Goal: Task Accomplishment & Management: Manage account settings

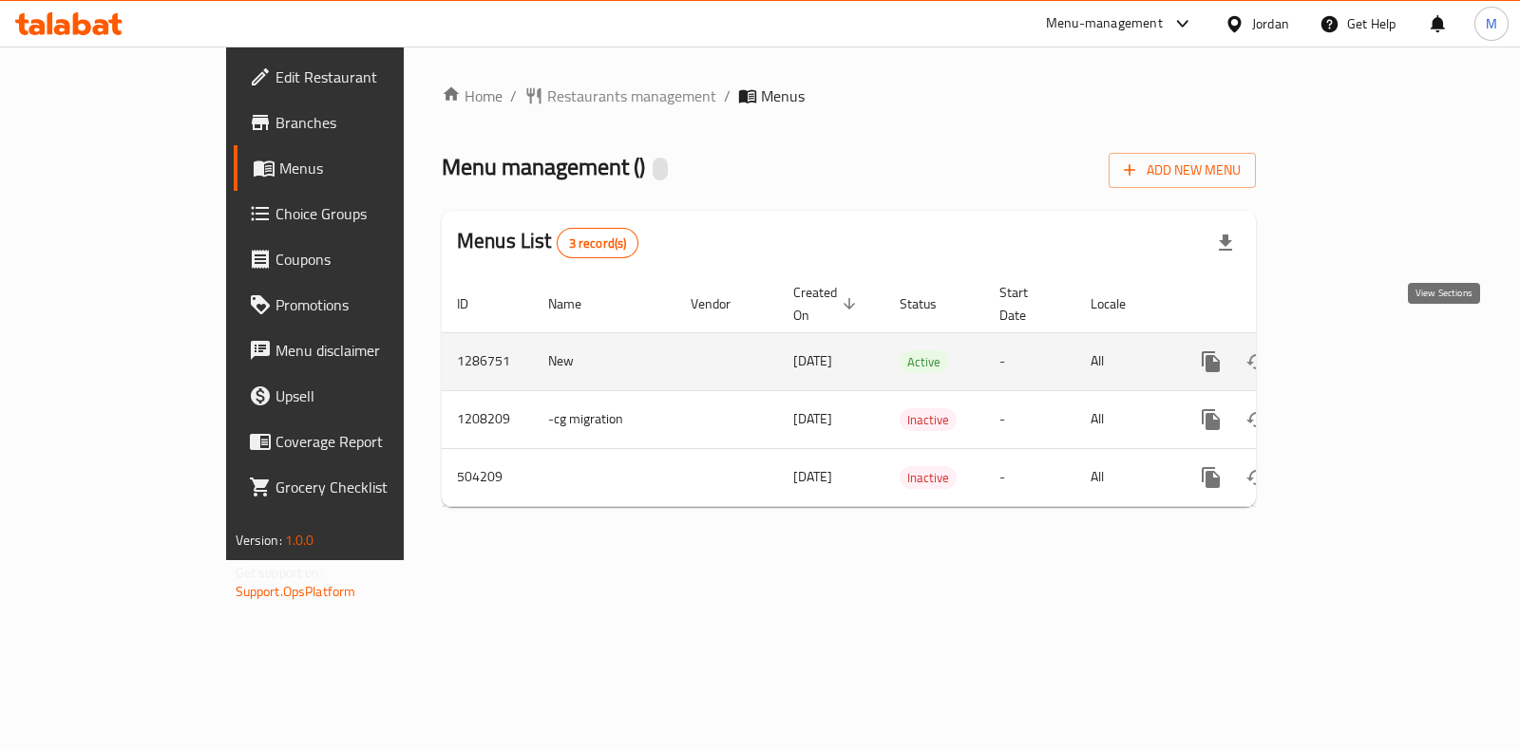
click at [1371, 339] on link "enhanced table" at bounding box center [1348, 362] width 46 height 46
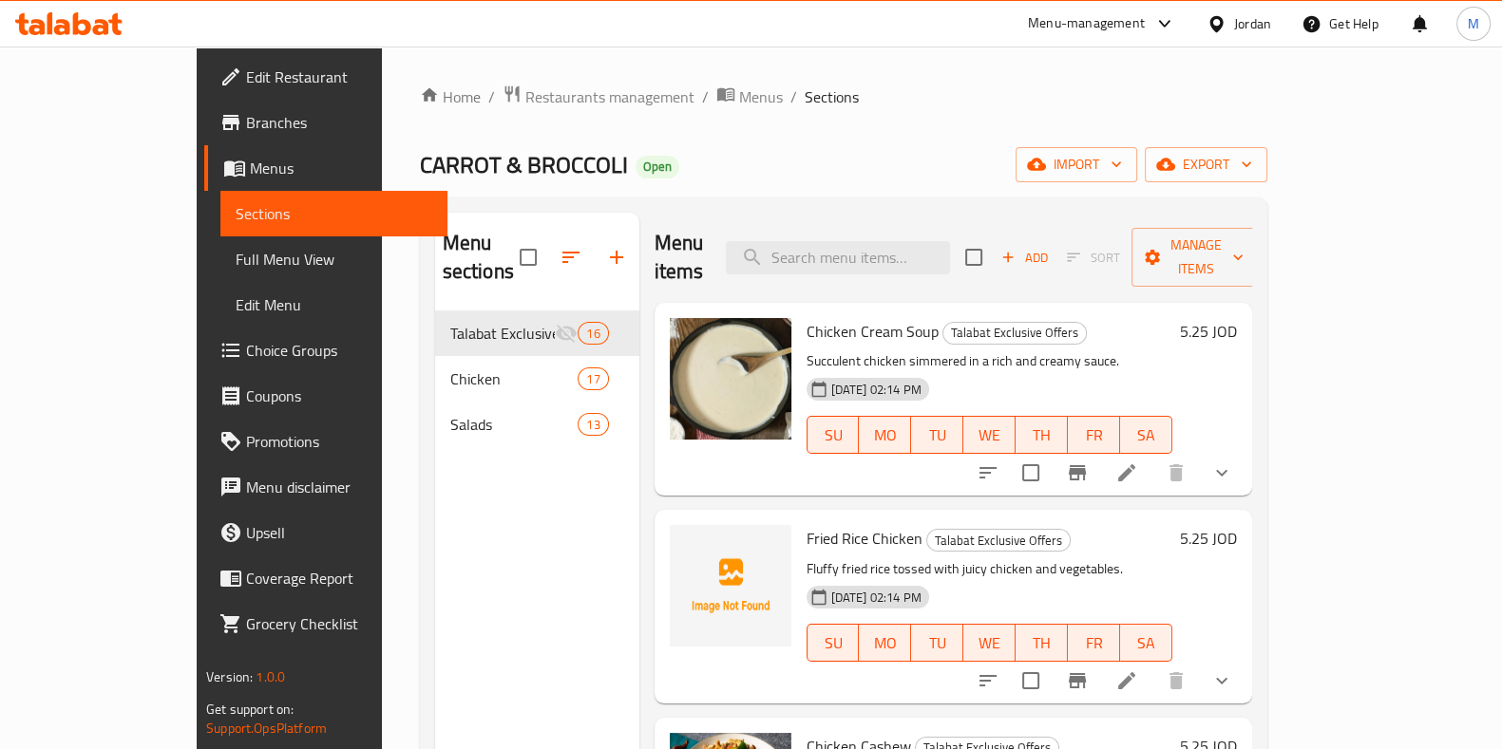
click at [485, 80] on div "Home / Restaurants management / Menus / Sections CARROT & BROCCOLI Open import …" at bounding box center [843, 531] width 923 height 969
click at [525, 97] on span "Restaurants management" at bounding box center [609, 96] width 169 height 23
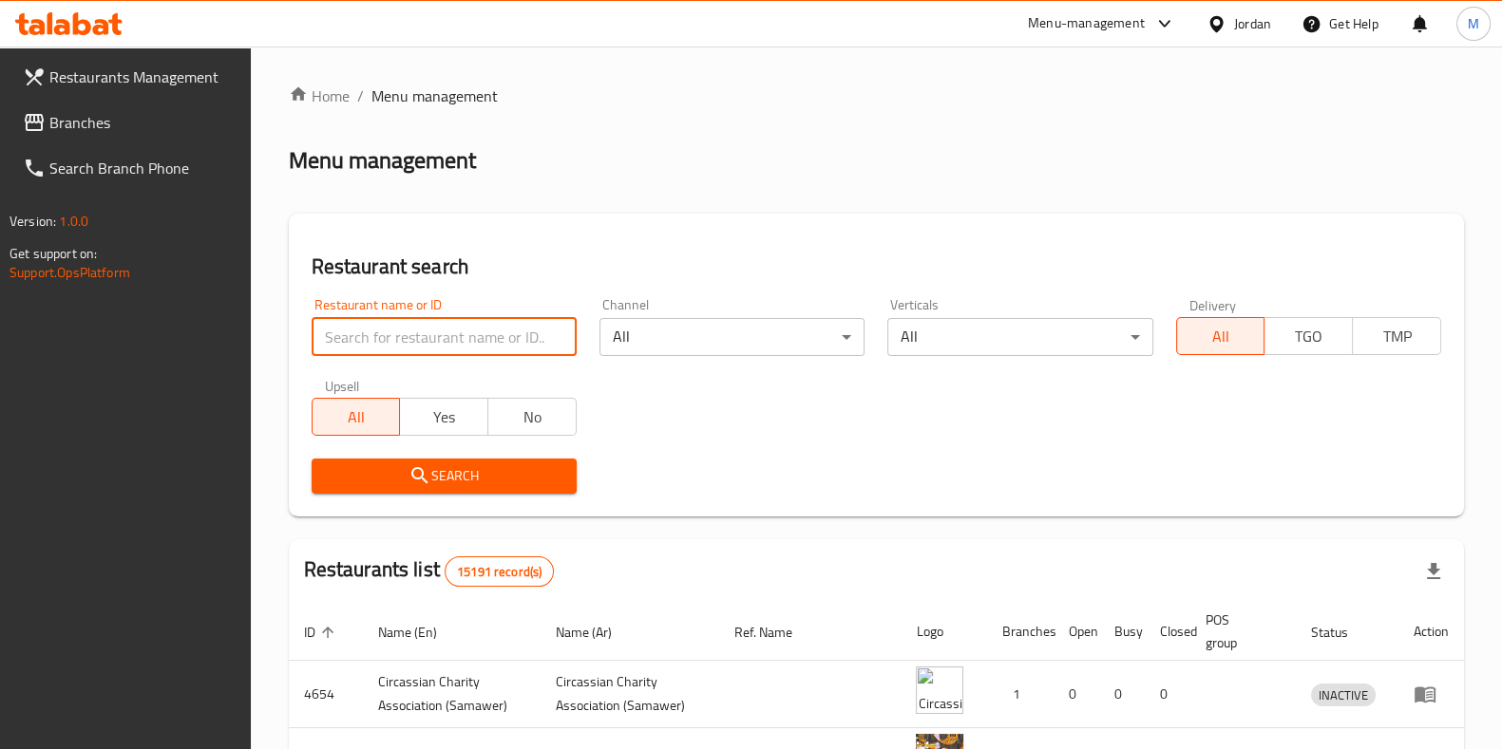
click at [502, 327] on input "search" at bounding box center [444, 337] width 265 height 38
click at [499, 328] on input "search" at bounding box center [444, 337] width 265 height 38
type input "المطبخ الشامي"
click button "Search" at bounding box center [444, 476] width 265 height 35
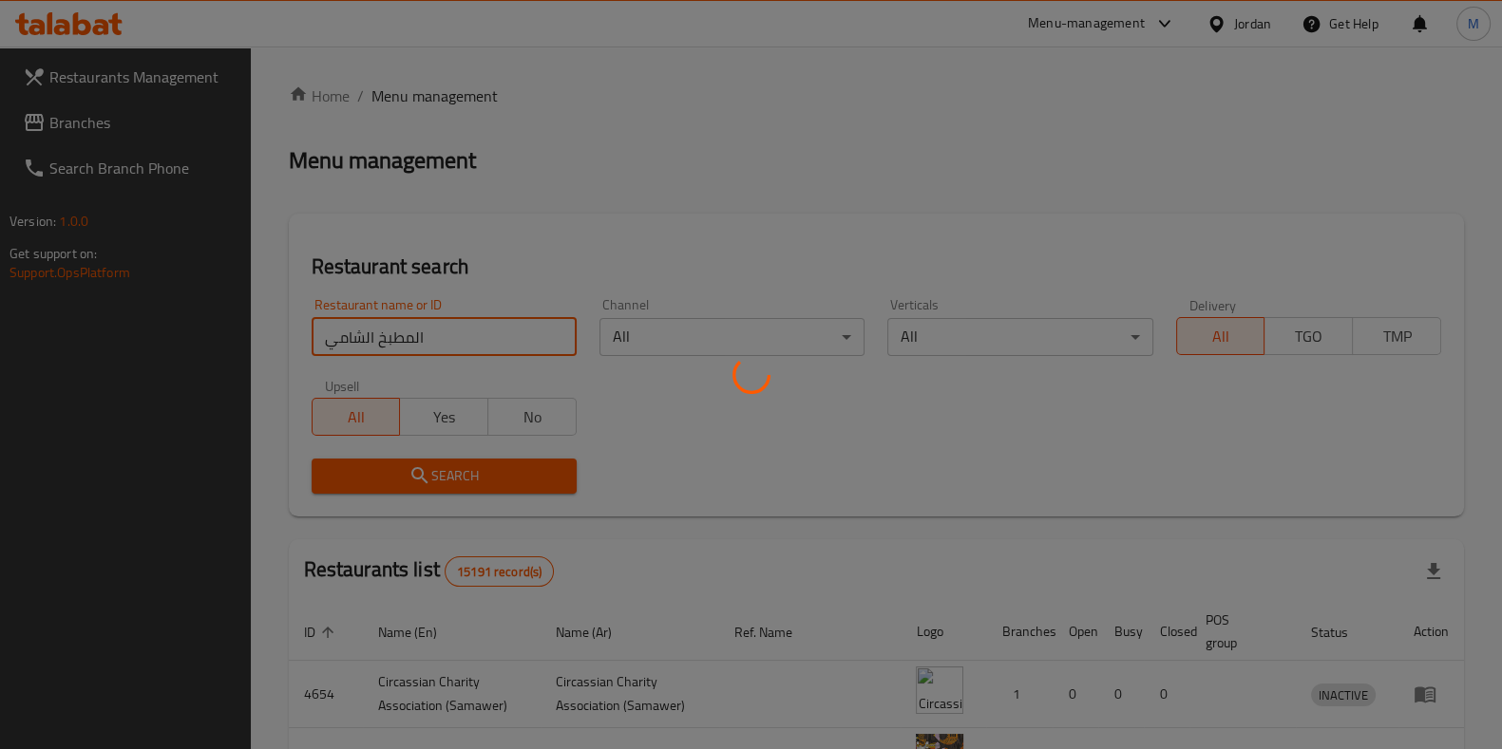
click button "Search" at bounding box center [444, 476] width 265 height 35
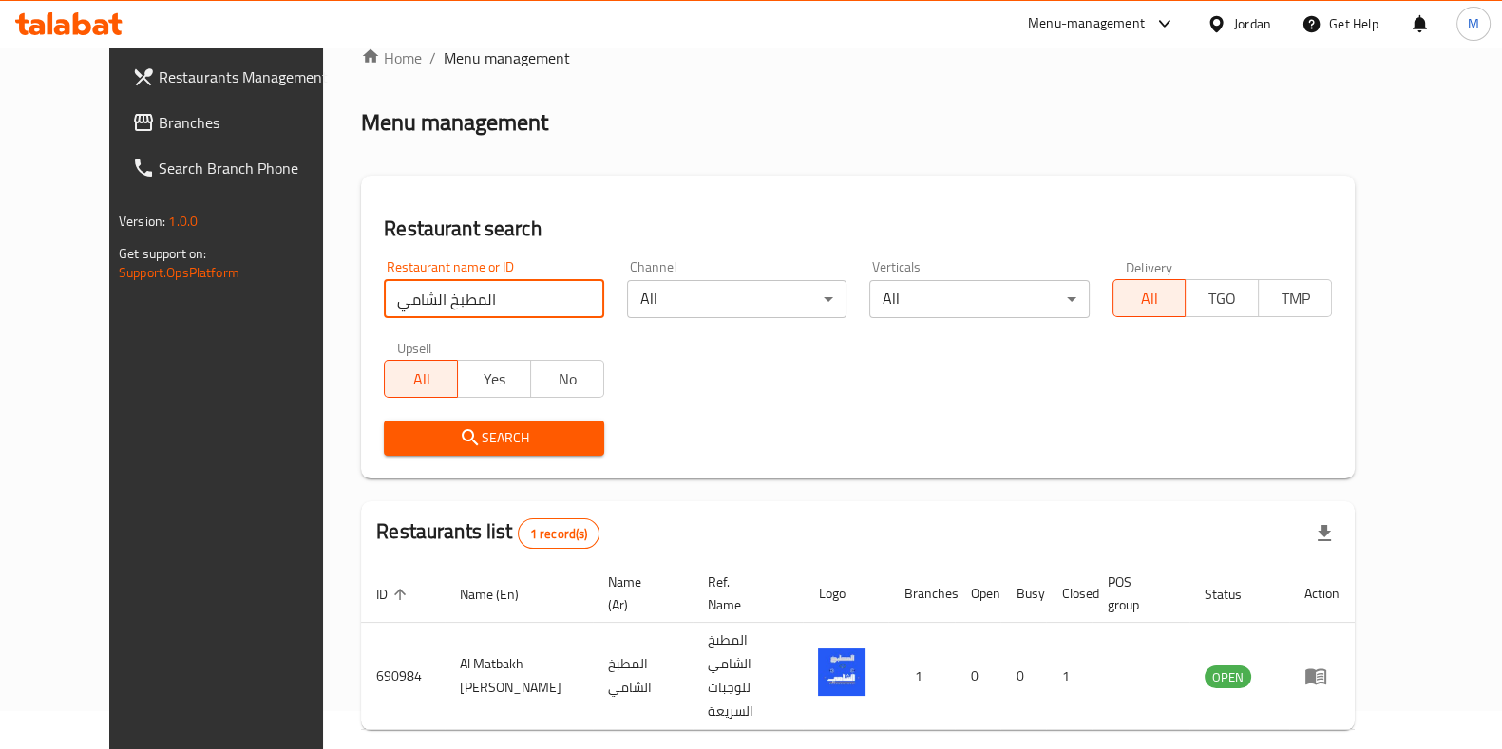
scroll to position [60, 0]
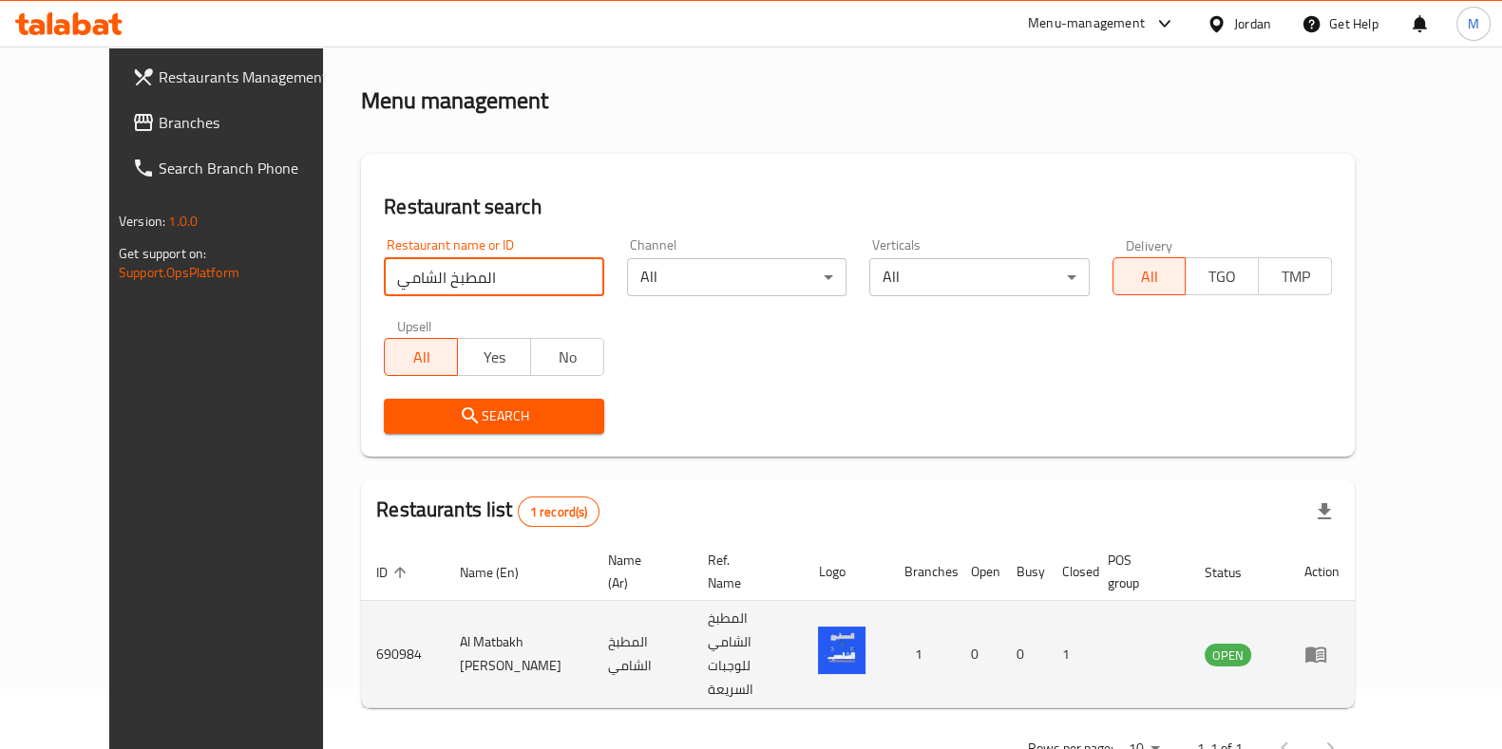
click at [1326, 648] on icon "enhanced table" at bounding box center [1315, 656] width 21 height 16
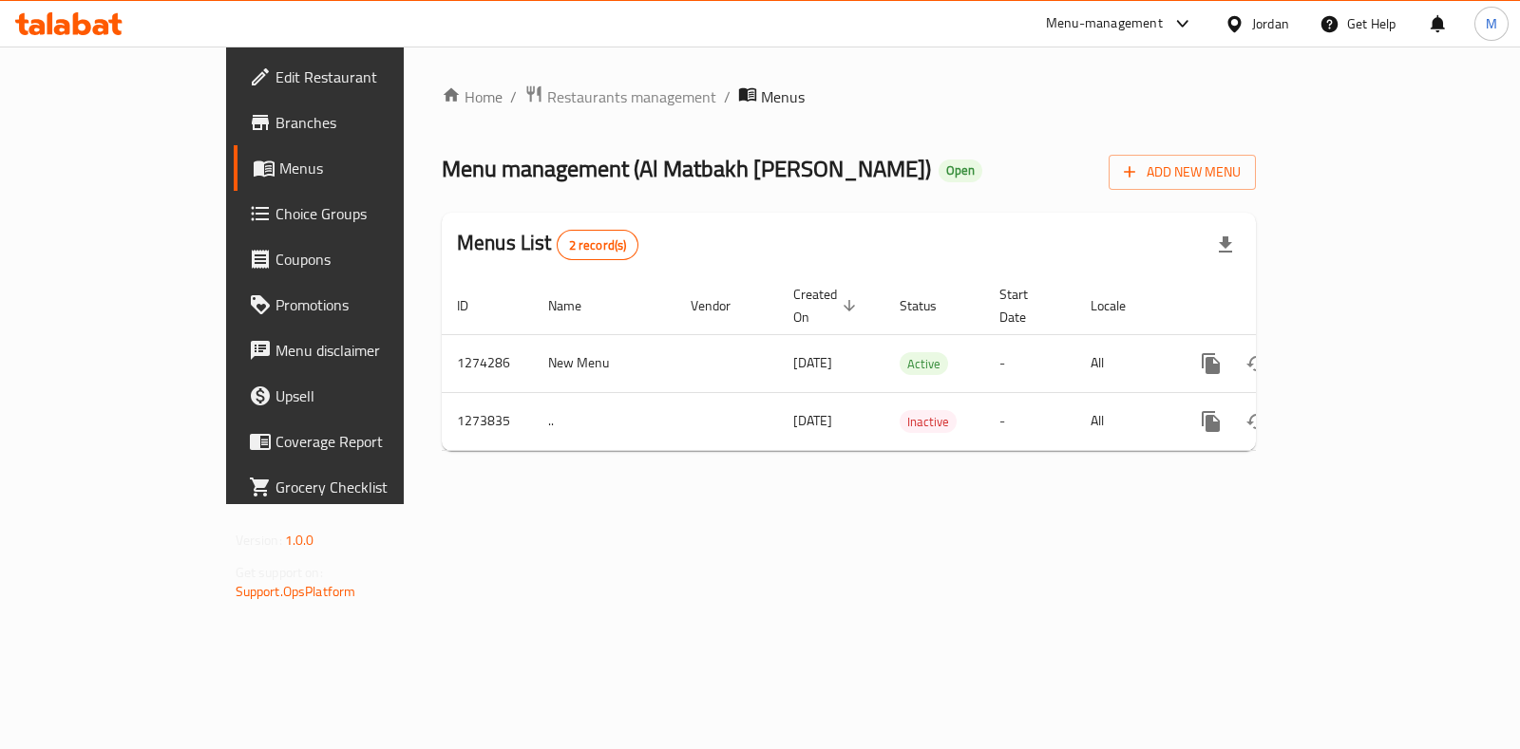
click at [275, 130] on span "Branches" at bounding box center [369, 122] width 189 height 23
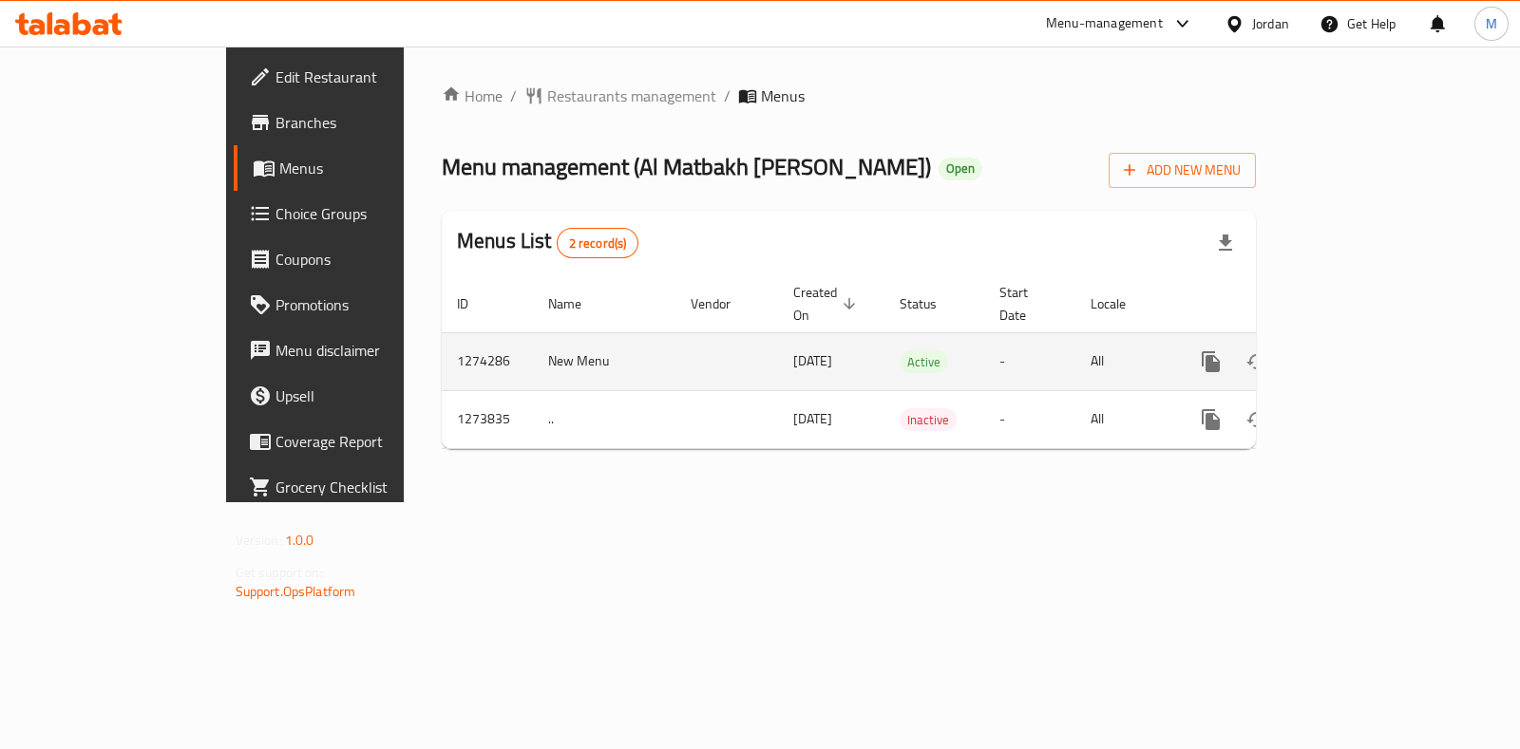
click at [1356, 353] on icon "enhanced table" at bounding box center [1347, 361] width 17 height 17
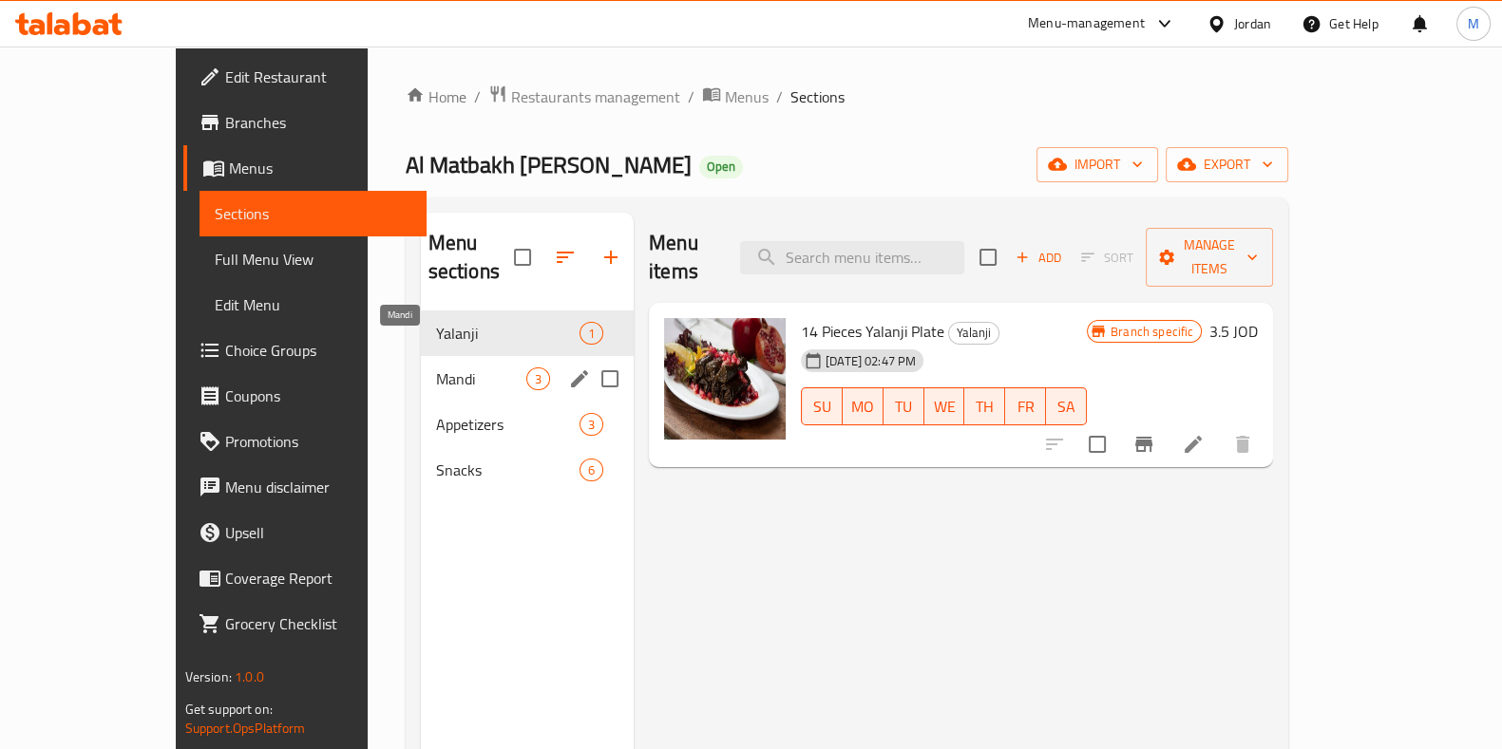
click at [436, 368] on span "Mandi" at bounding box center [481, 379] width 90 height 23
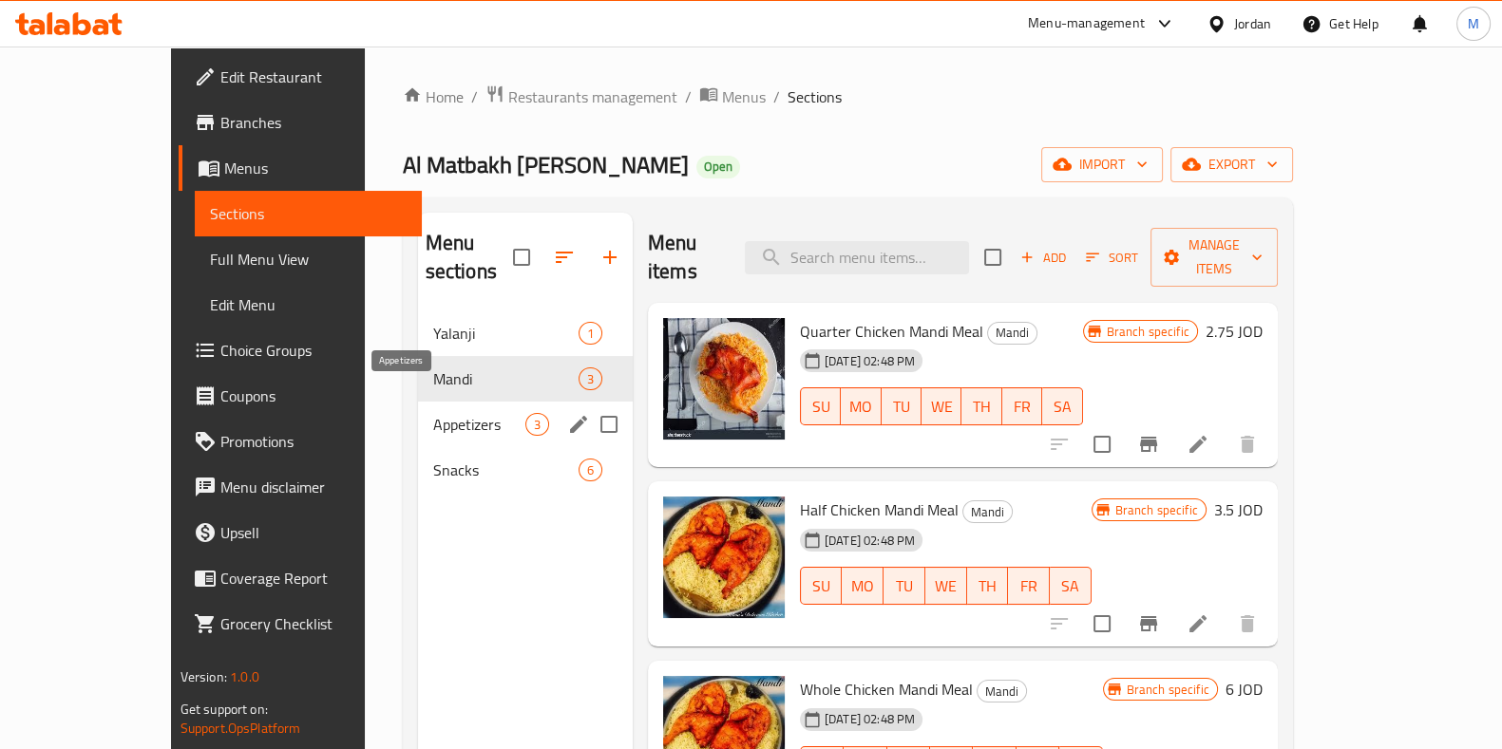
click at [433, 413] on span "Appetizers" at bounding box center [479, 424] width 92 height 23
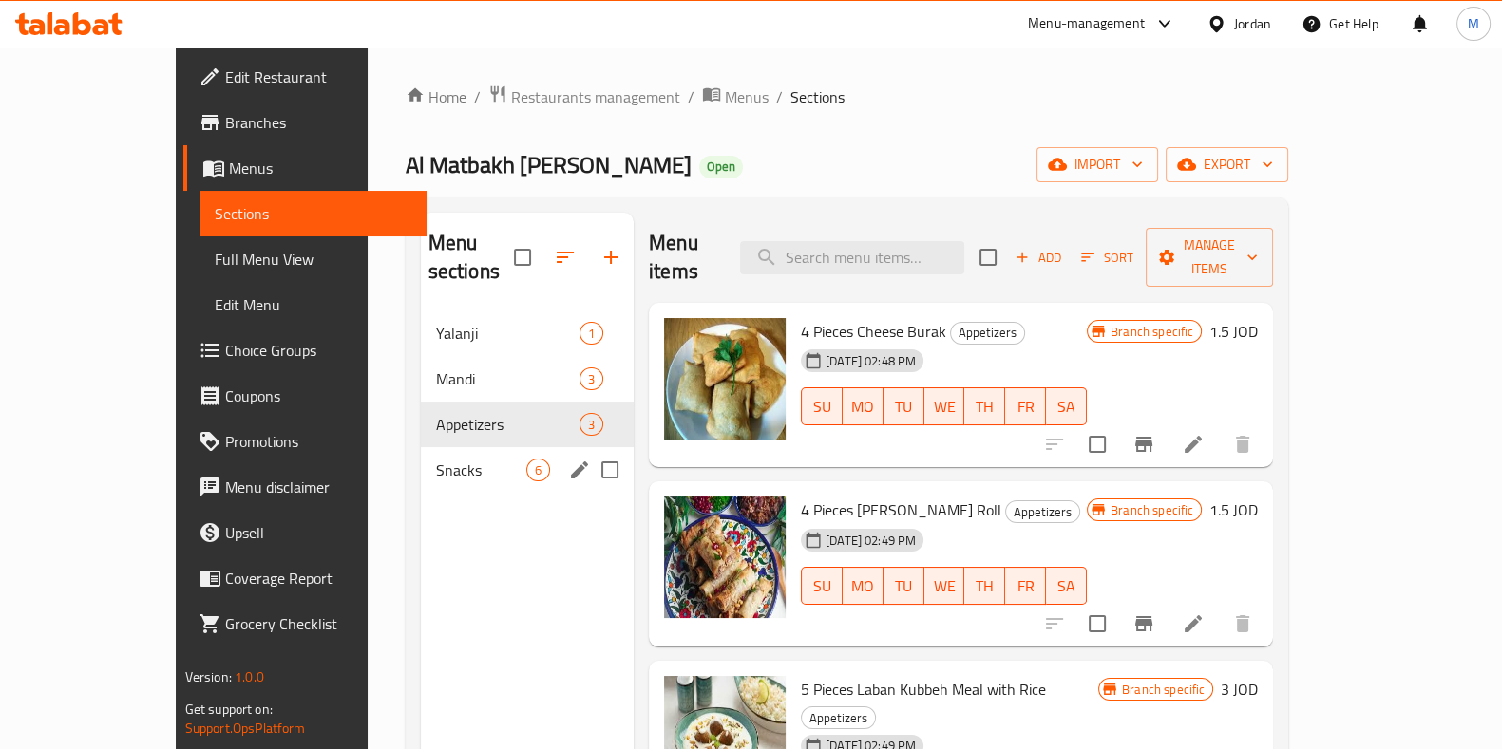
click at [421, 447] on div "Snacks 6" at bounding box center [527, 470] width 213 height 46
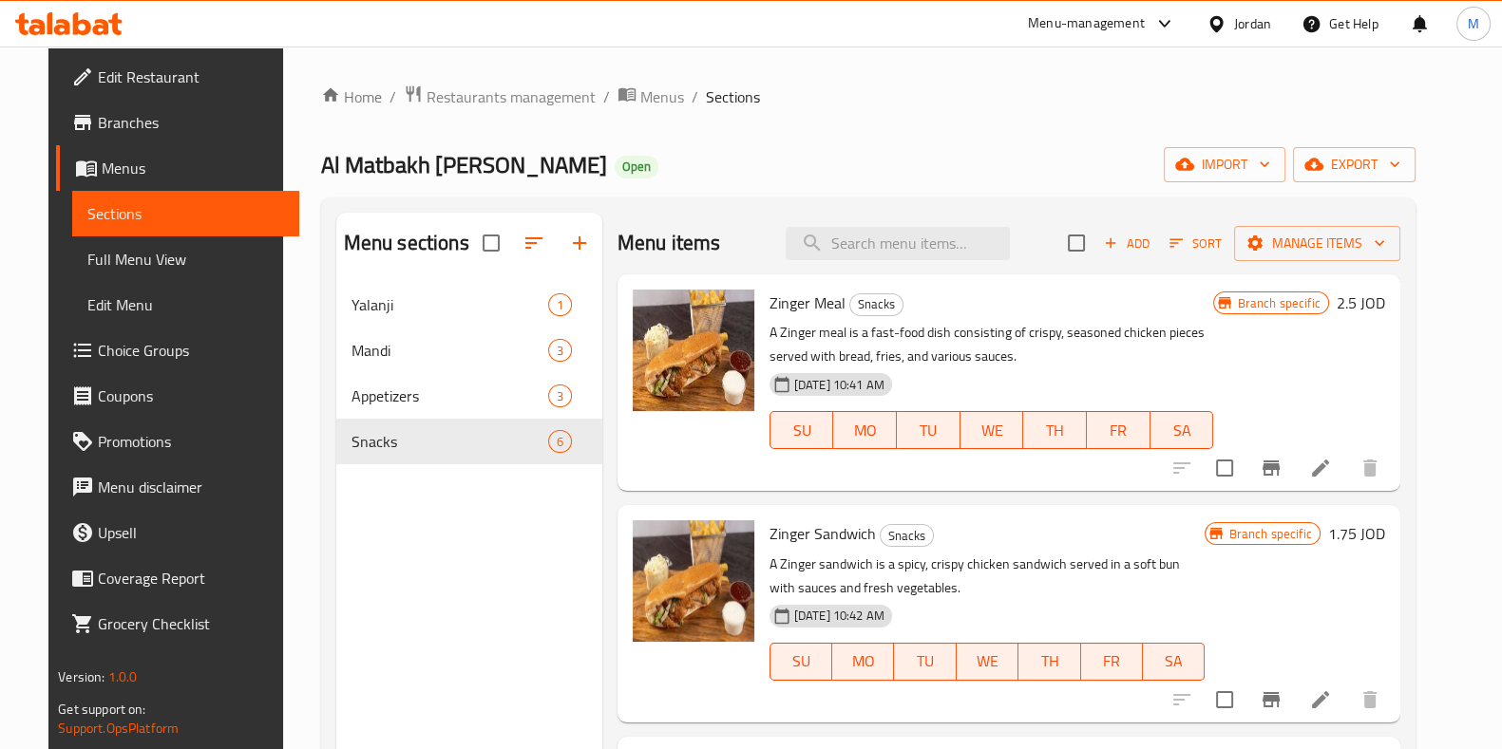
click at [98, 121] on span "Branches" at bounding box center [191, 122] width 186 height 23
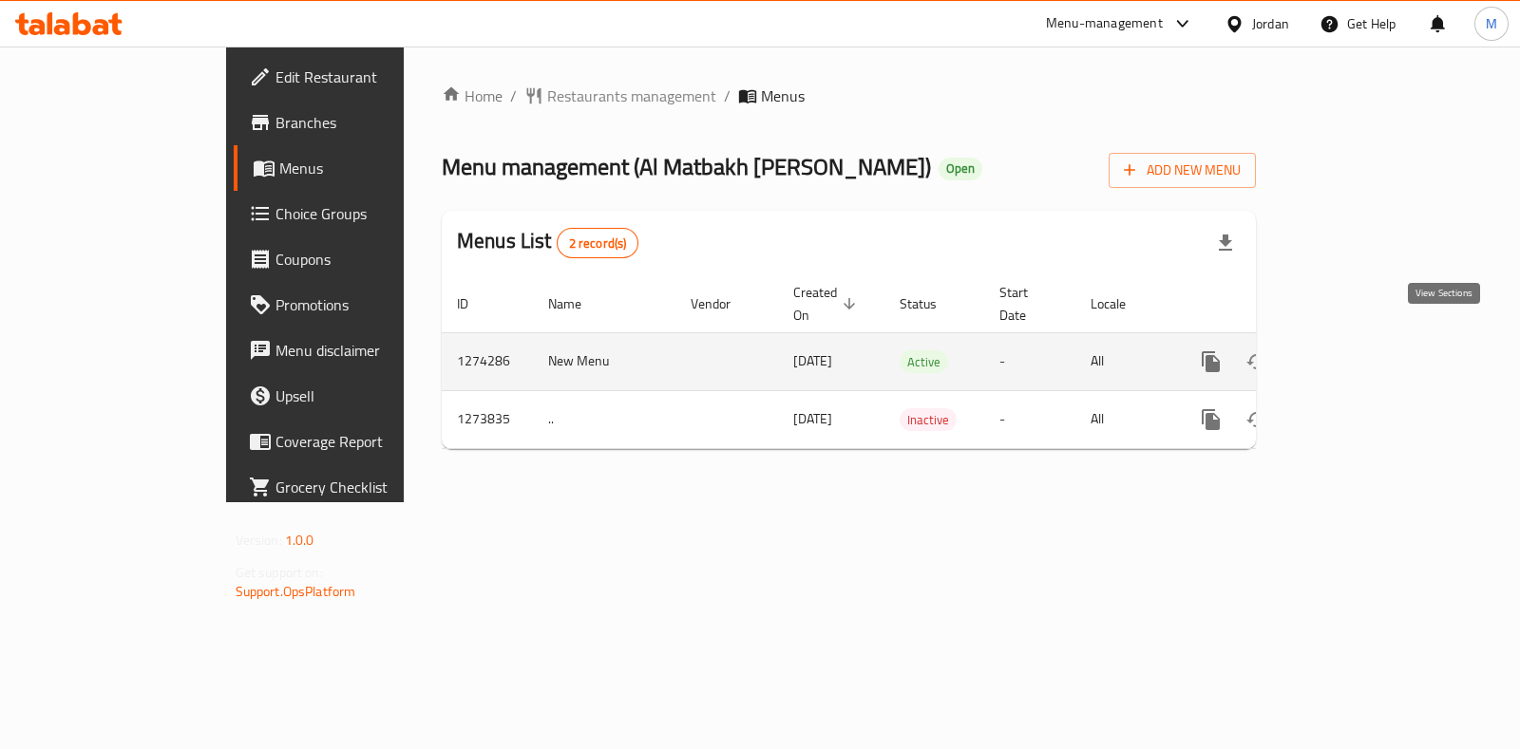
click at [1359, 350] on icon "enhanced table" at bounding box center [1347, 361] width 23 height 23
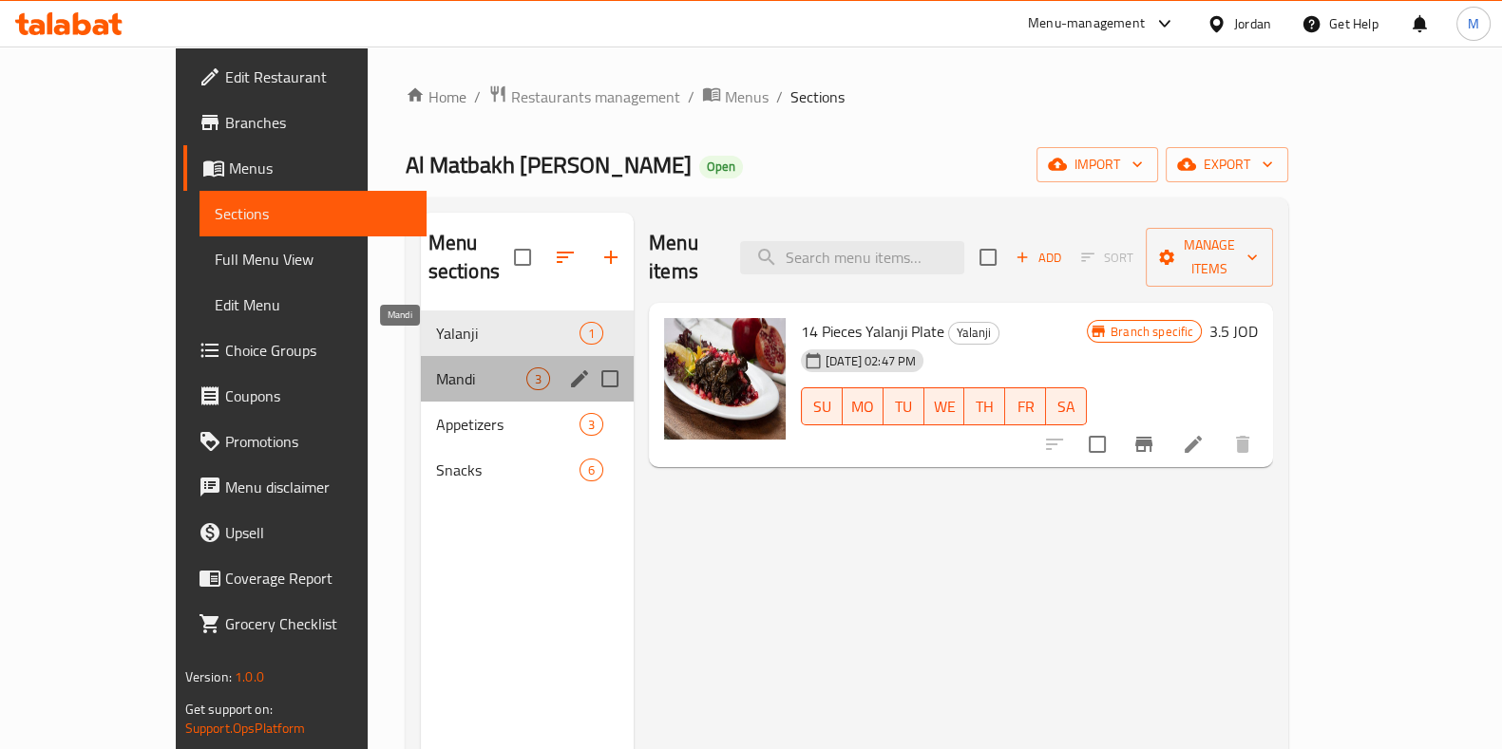
click at [438, 368] on span "Mandi" at bounding box center [481, 379] width 90 height 23
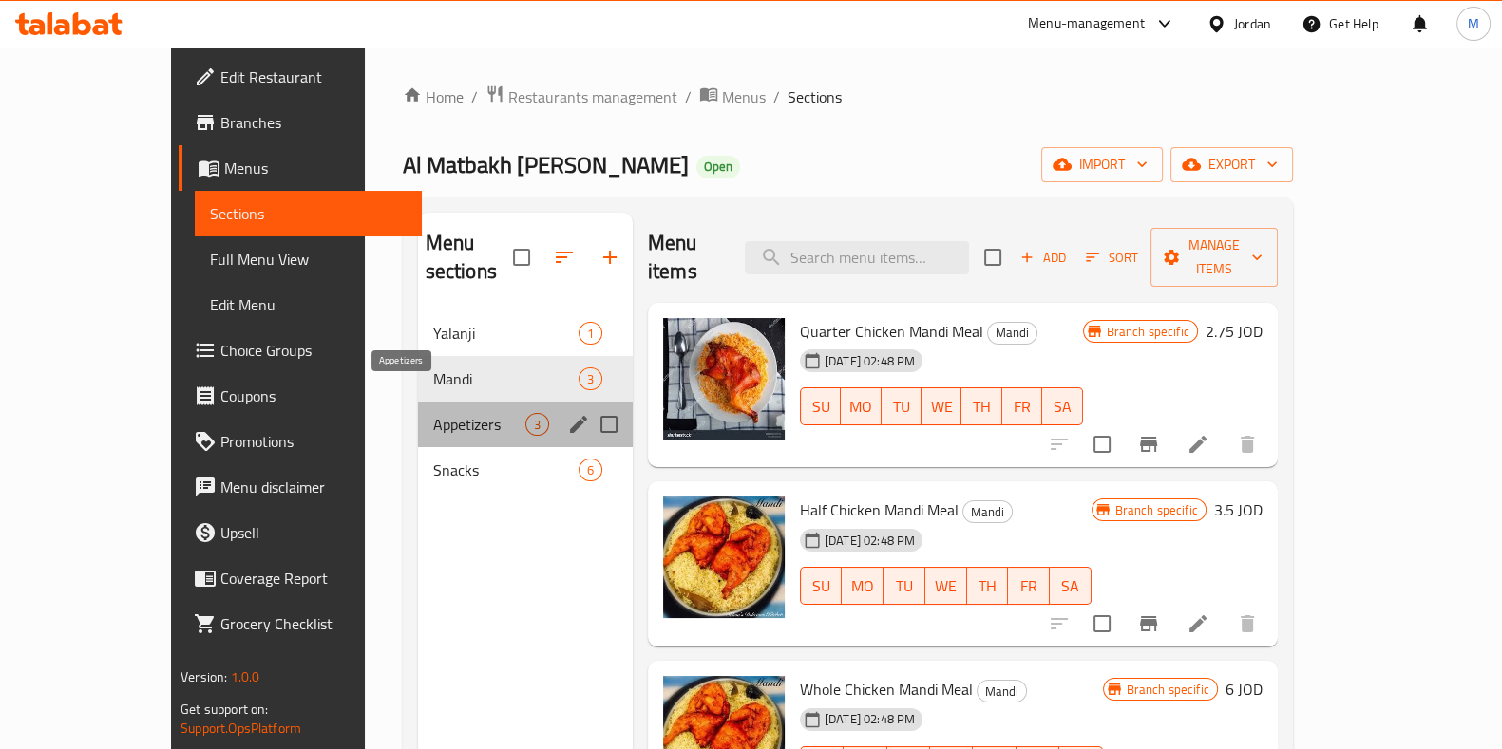
click at [433, 413] on span "Appetizers" at bounding box center [479, 424] width 92 height 23
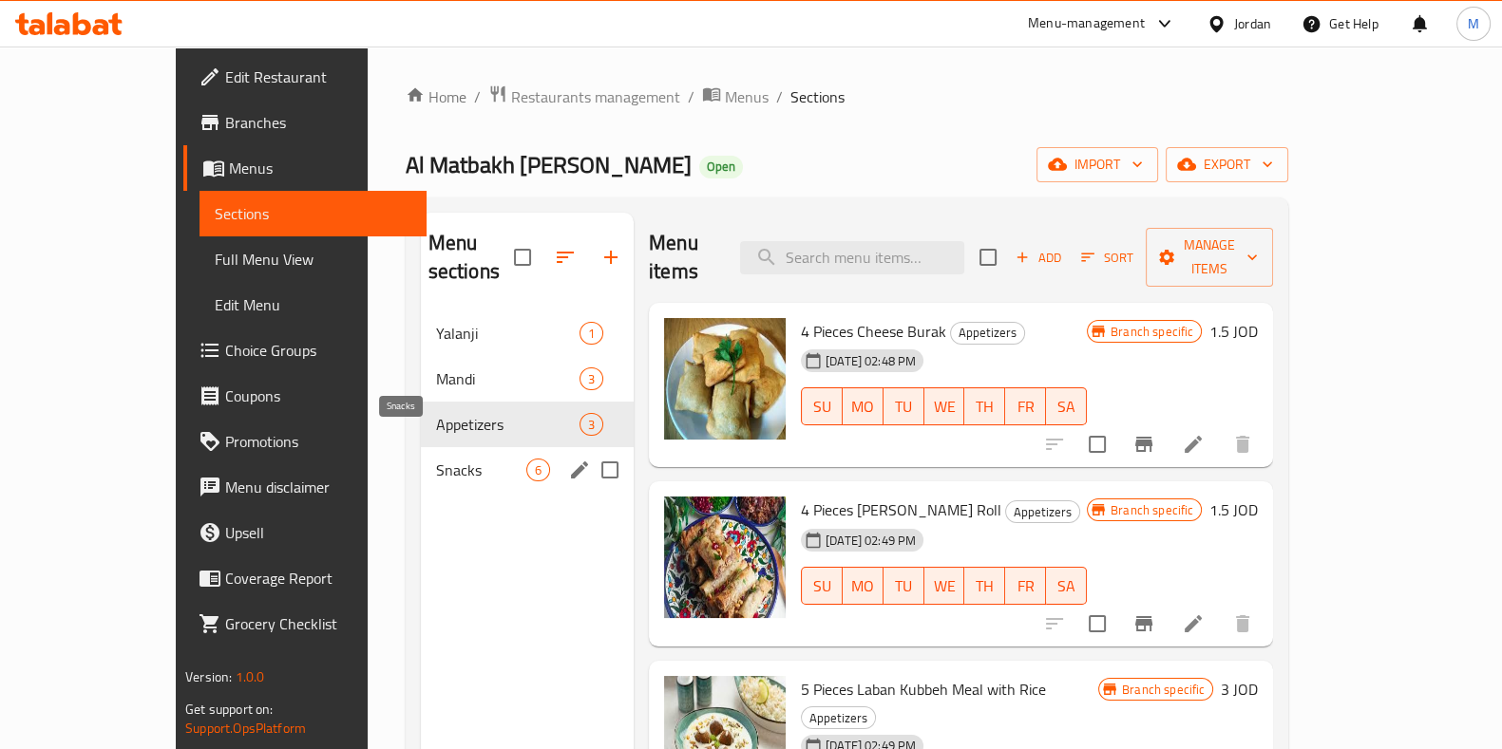
click at [436, 459] on span "Snacks" at bounding box center [481, 470] width 90 height 23
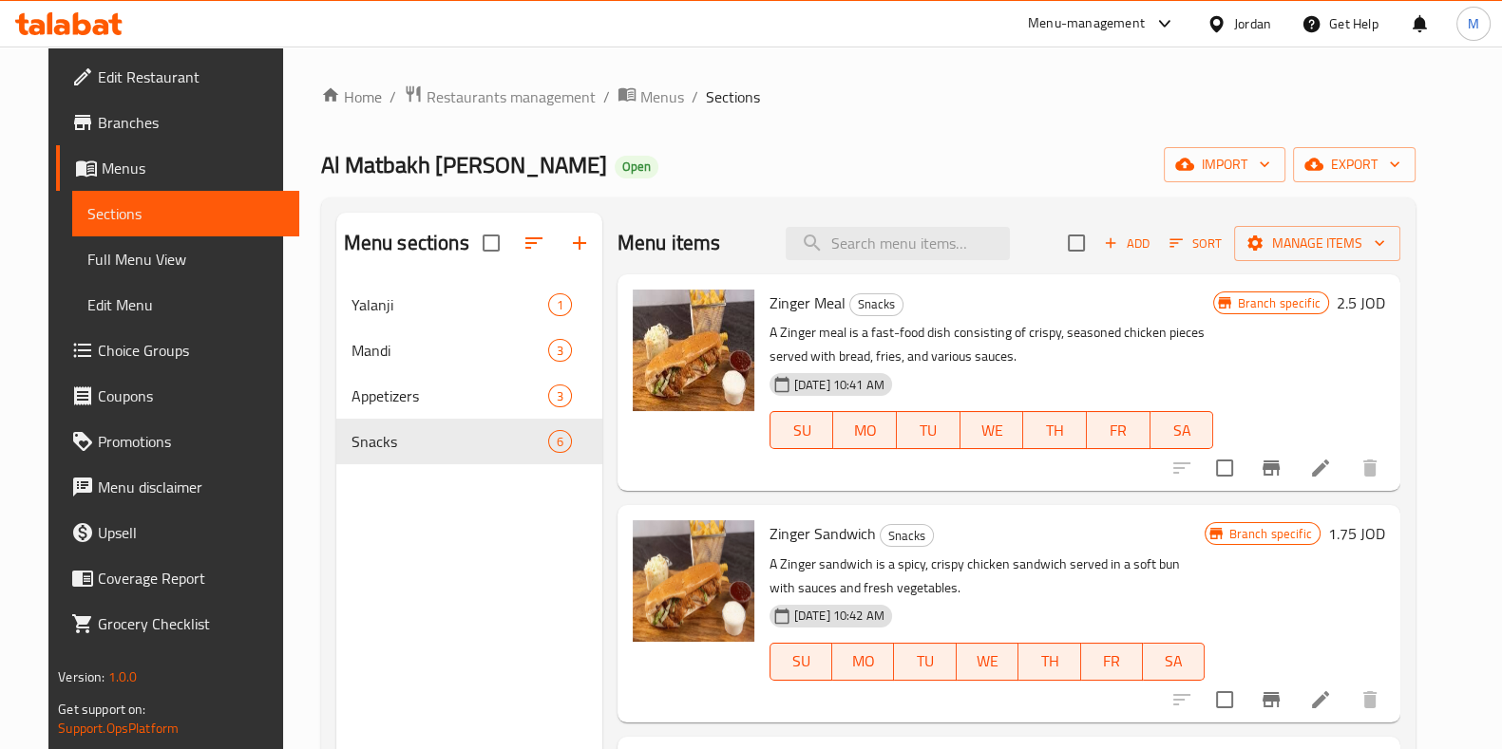
click at [686, 240] on h2 "Menu items" at bounding box center [669, 243] width 104 height 28
click at [646, 239] on h2 "Menu items" at bounding box center [669, 243] width 104 height 28
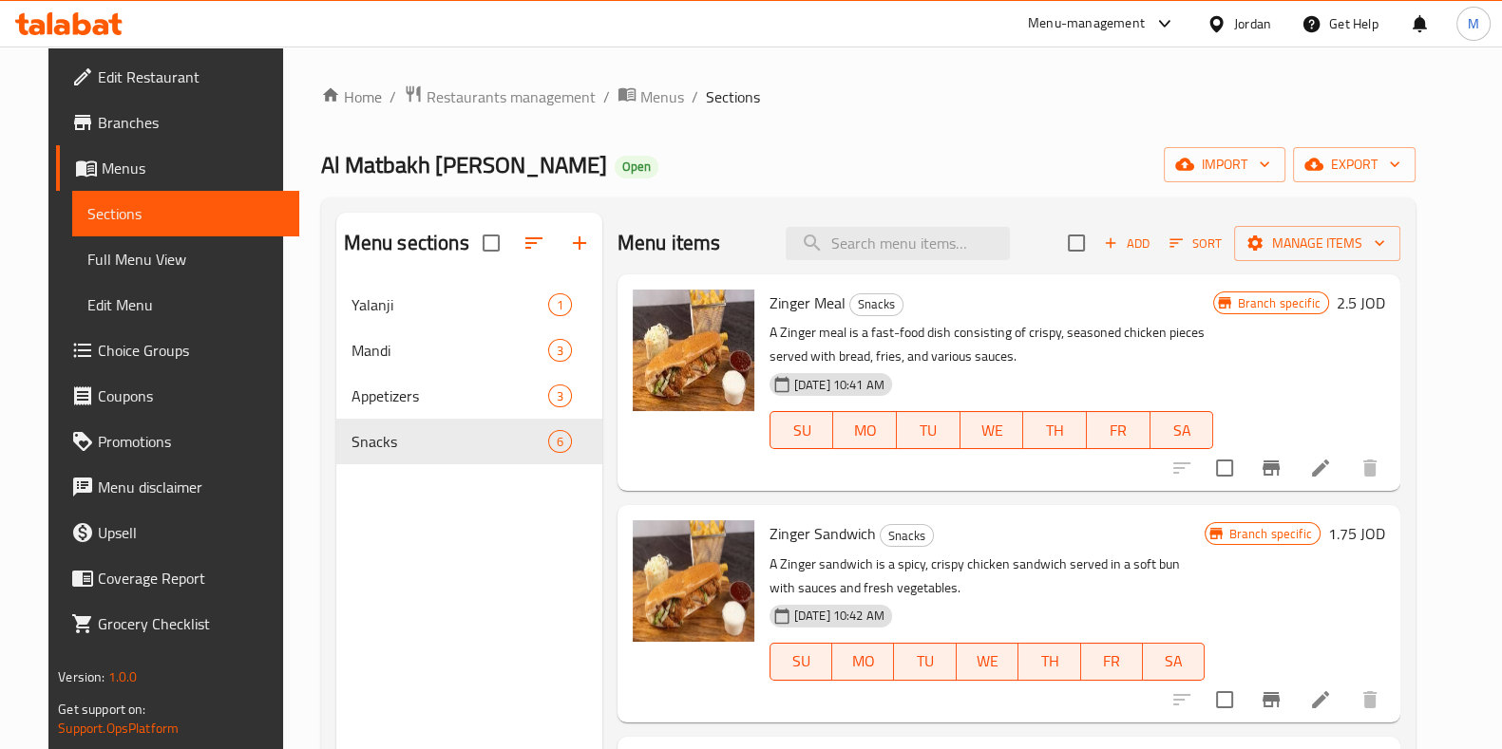
click at [641, 237] on h2 "Menu items" at bounding box center [669, 243] width 104 height 28
click at [684, 248] on h2 "Menu items" at bounding box center [669, 243] width 104 height 28
